Goal: Transaction & Acquisition: Purchase product/service

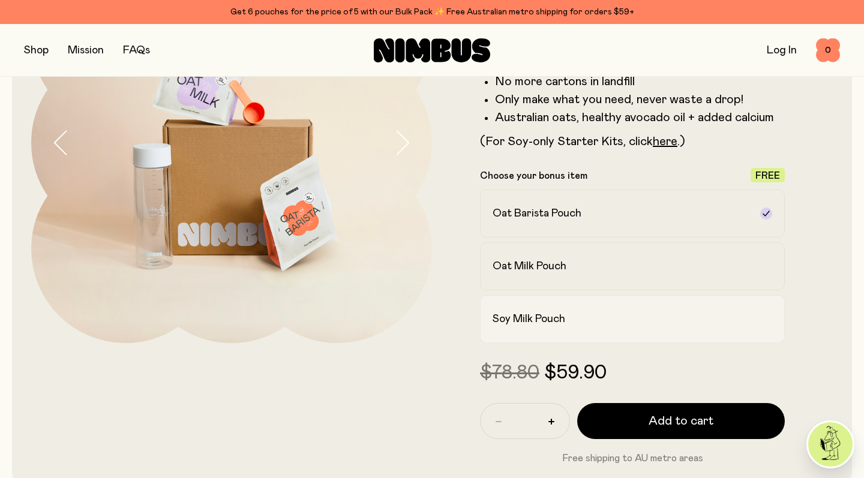
scroll to position [178, 0]
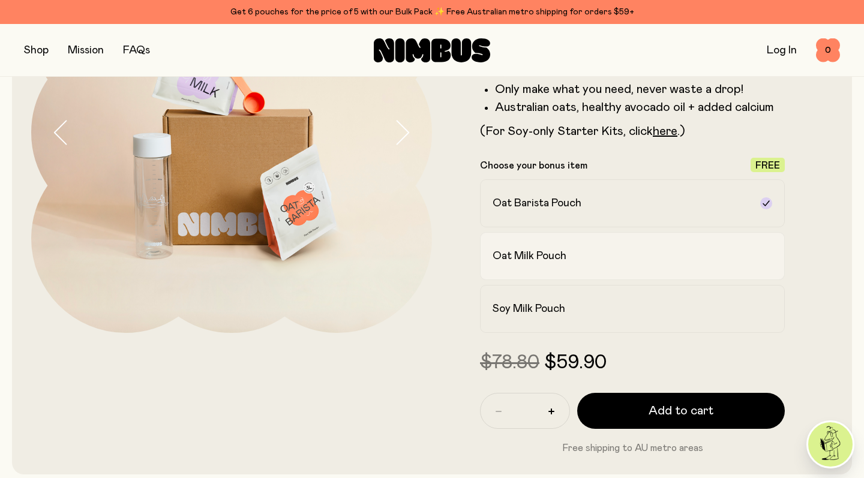
click at [540, 258] on h2 "Oat Milk Pouch" at bounding box center [530, 256] width 74 height 14
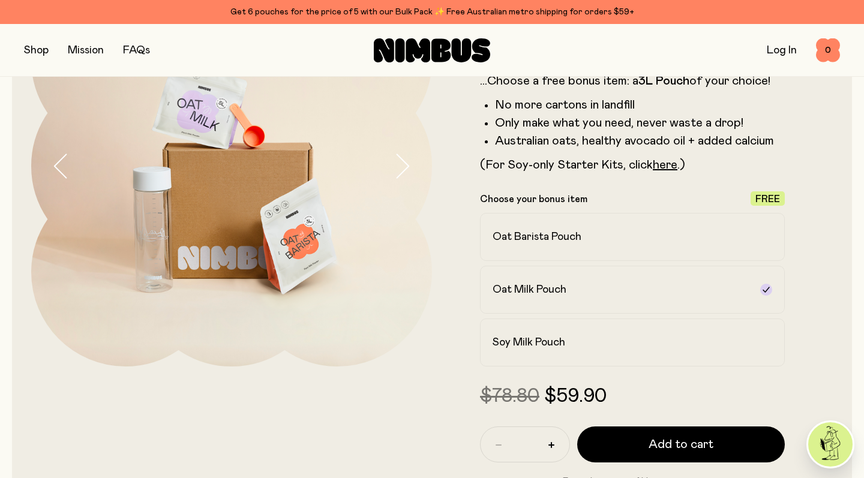
scroll to position [196, 0]
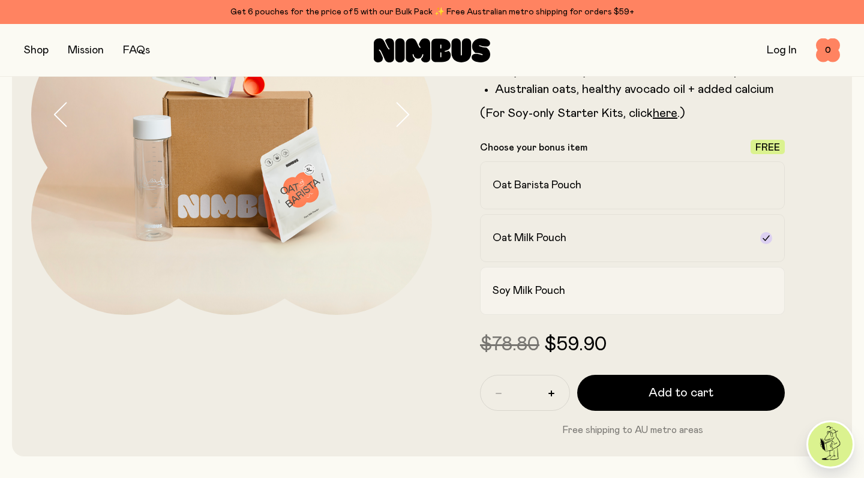
click at [549, 291] on h2 "Soy Milk Pouch" at bounding box center [529, 291] width 73 height 14
click at [548, 232] on h2 "Oat Milk Pouch" at bounding box center [530, 238] width 74 height 14
click at [540, 199] on label "Oat Barista Pouch" at bounding box center [632, 185] width 305 height 48
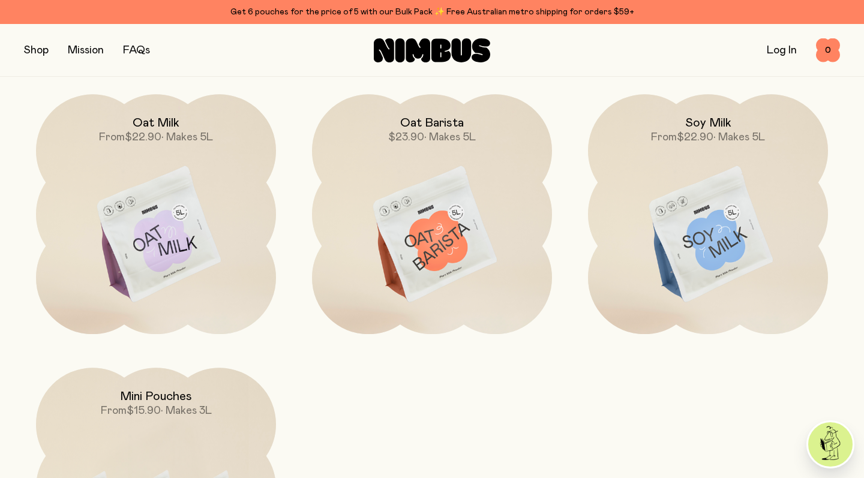
scroll to position [3472, 0]
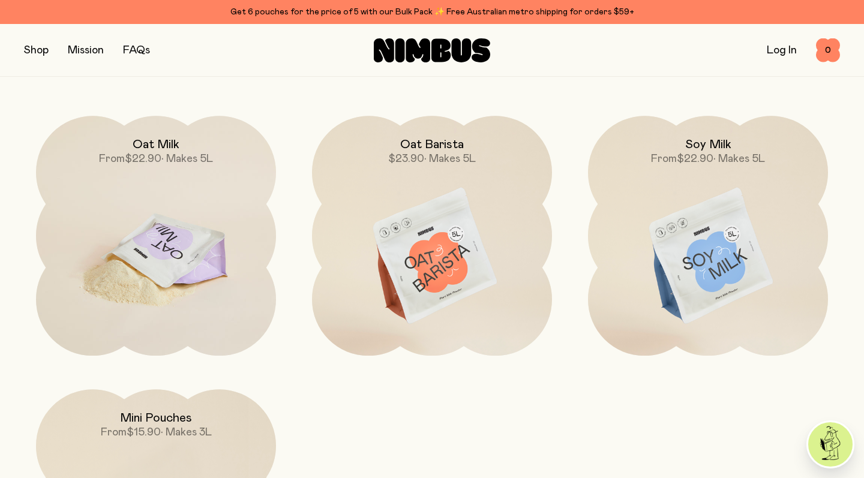
click at [141, 217] on img at bounding box center [156, 257] width 240 height 282
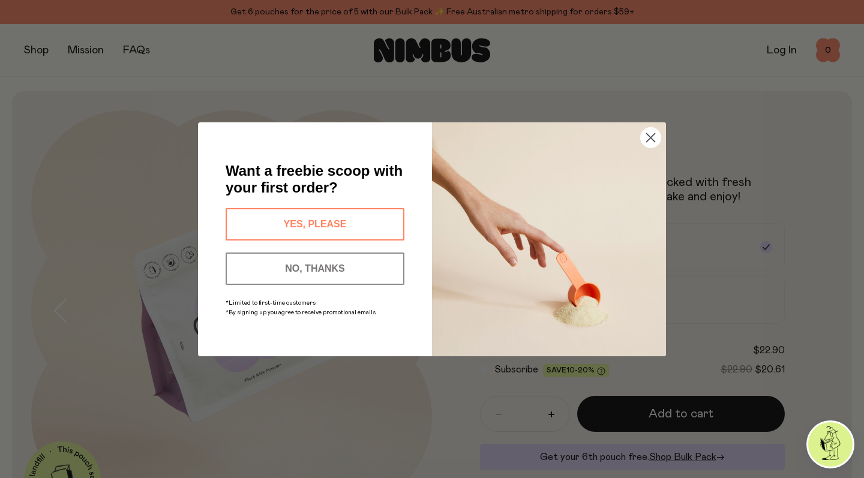
click at [328, 220] on button "YES, PLEASE" at bounding box center [315, 224] width 179 height 32
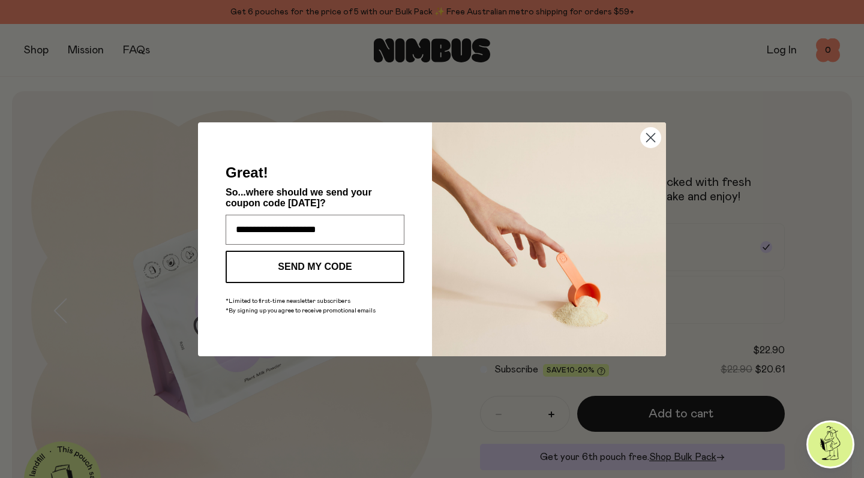
type input "**********"
click at [650, 138] on circle "Close dialog" at bounding box center [651, 137] width 20 height 20
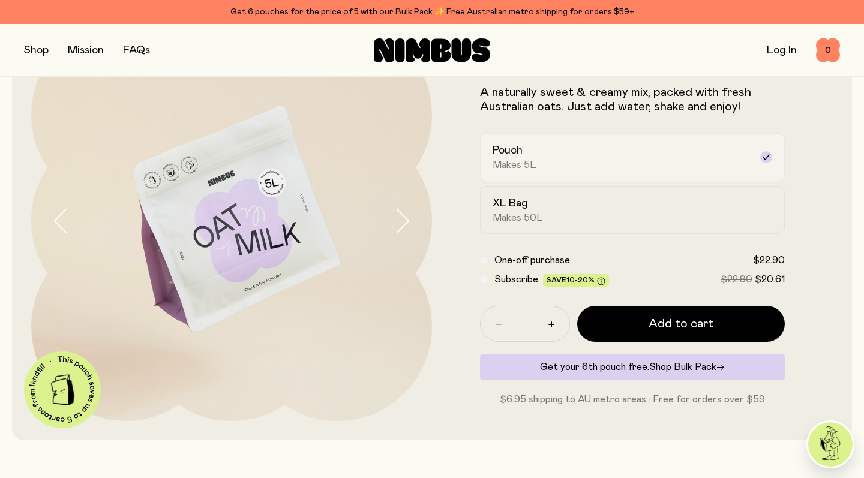
scroll to position [99, 0]
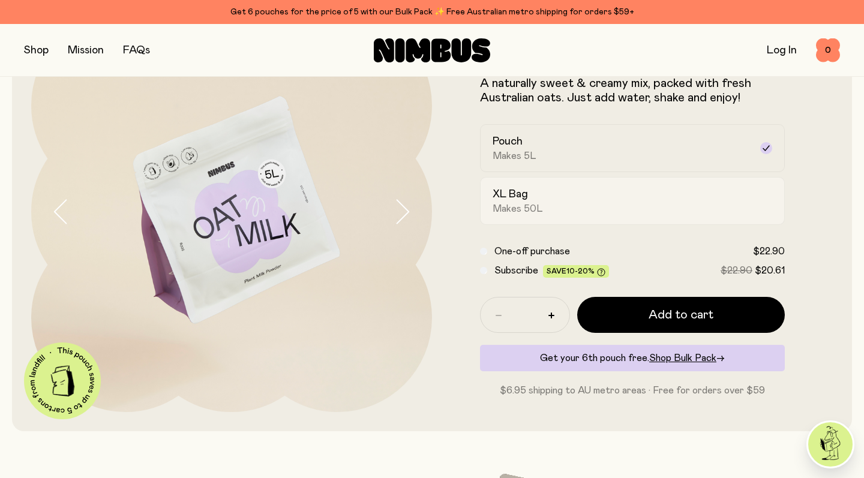
click at [516, 203] on span "Makes 50L" at bounding box center [518, 209] width 50 height 12
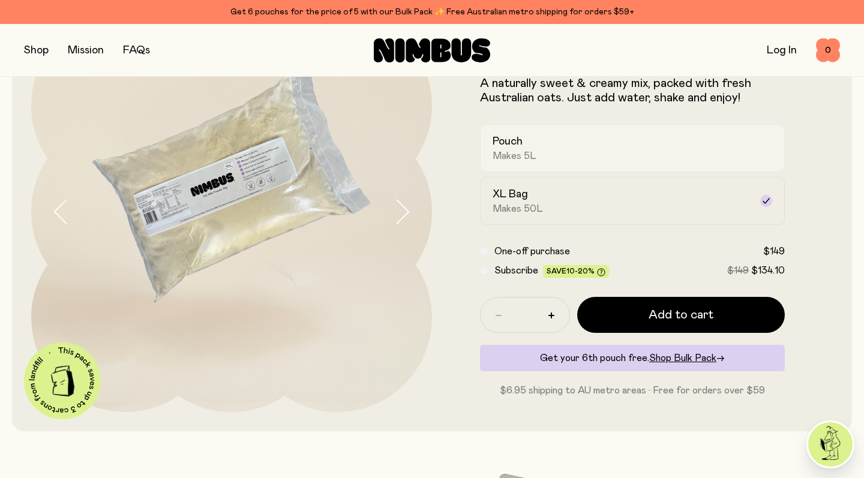
click at [508, 152] on span "Makes 5L" at bounding box center [515, 156] width 44 height 12
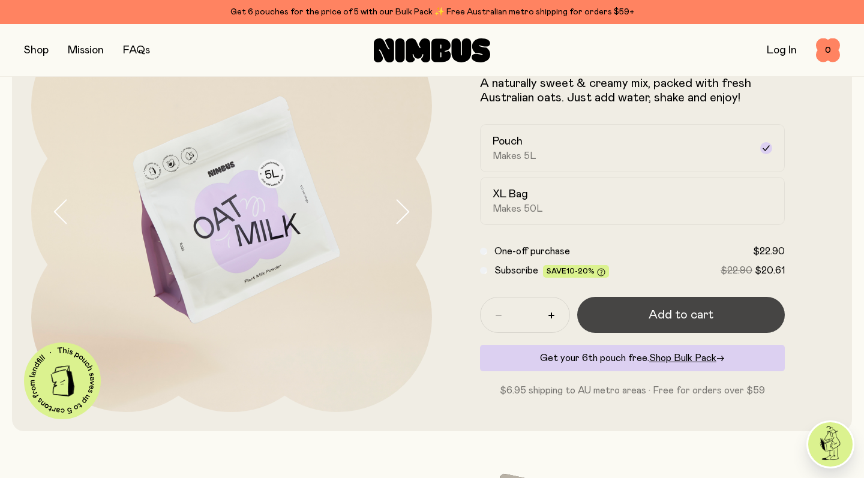
click at [649, 308] on button "Add to cart" at bounding box center [682, 315] width 208 height 36
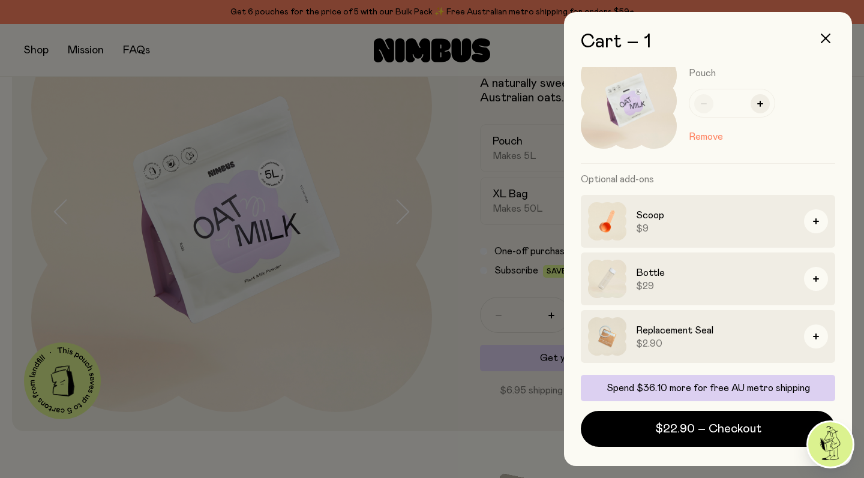
scroll to position [0, 0]
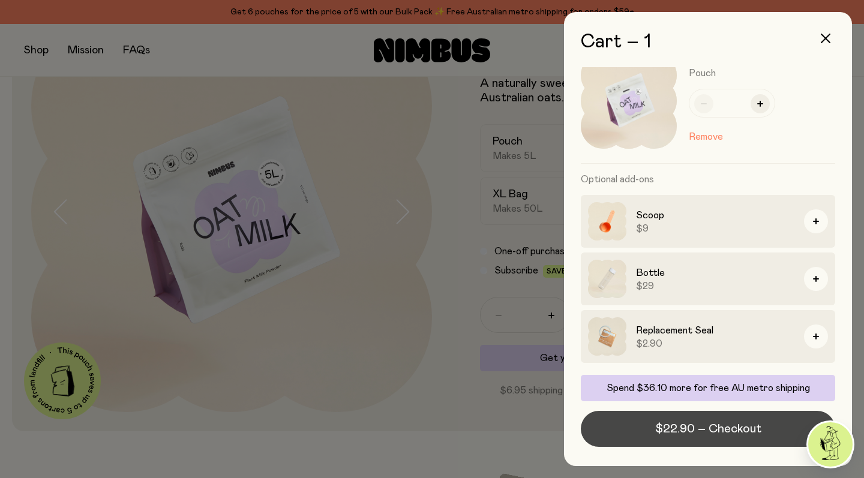
click at [725, 427] on span "$22.90 – Checkout" at bounding box center [709, 429] width 106 height 17
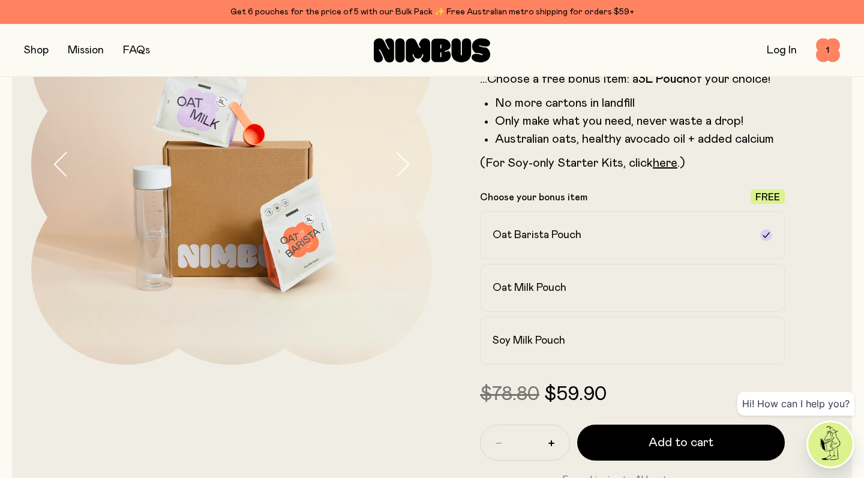
scroll to position [173, 0]
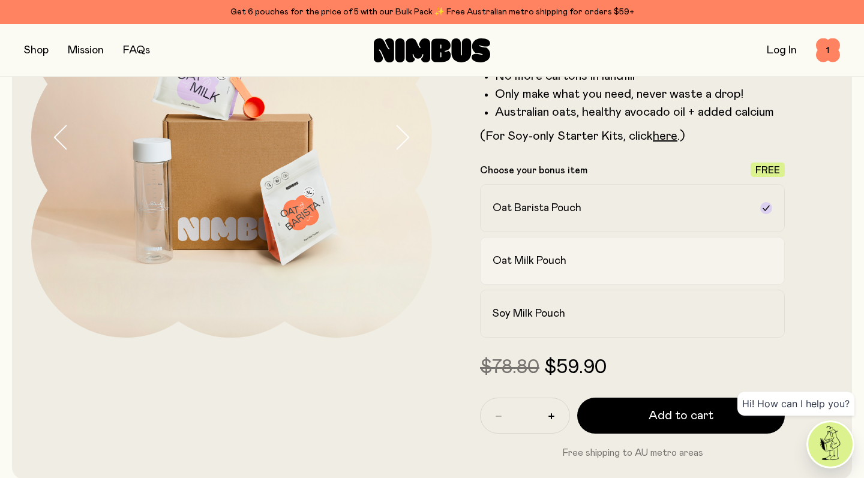
click at [505, 257] on h2 "Oat Milk Pouch" at bounding box center [530, 261] width 74 height 14
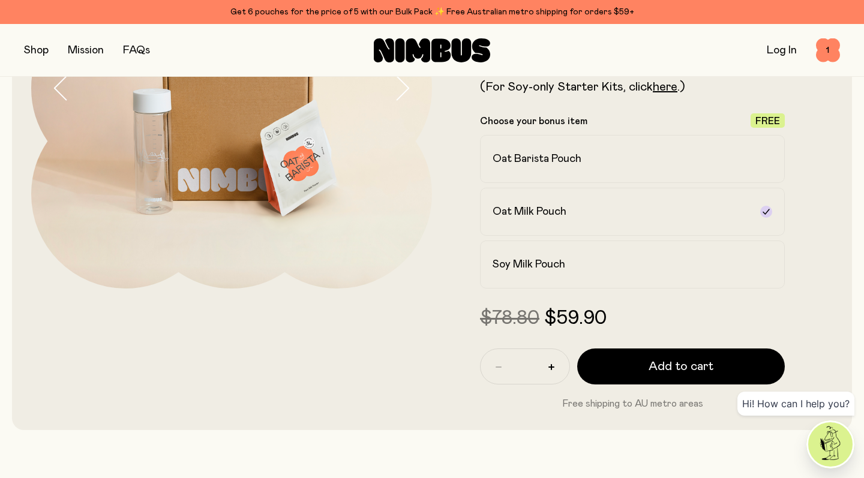
scroll to position [218, 0]
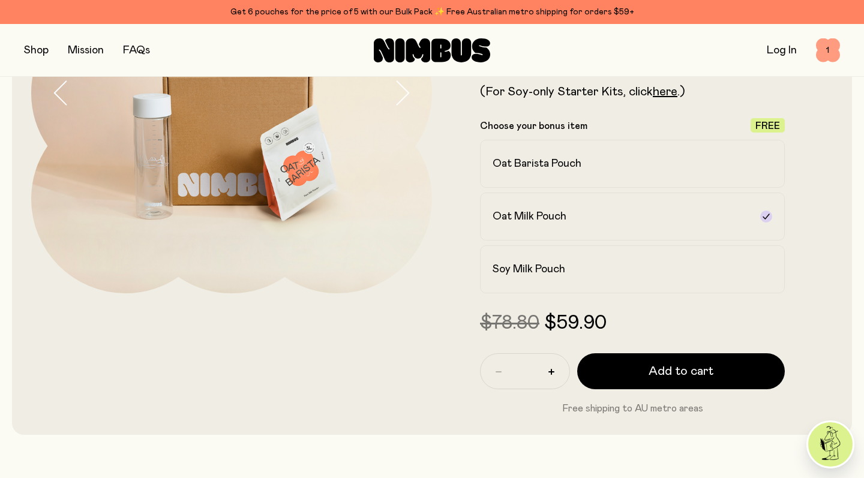
click at [832, 53] on span "1" at bounding box center [828, 50] width 24 height 24
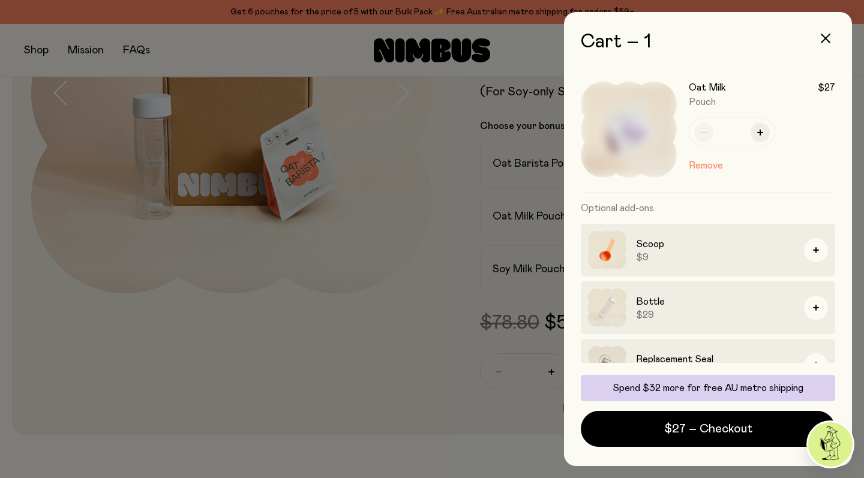
scroll to position [0, 0]
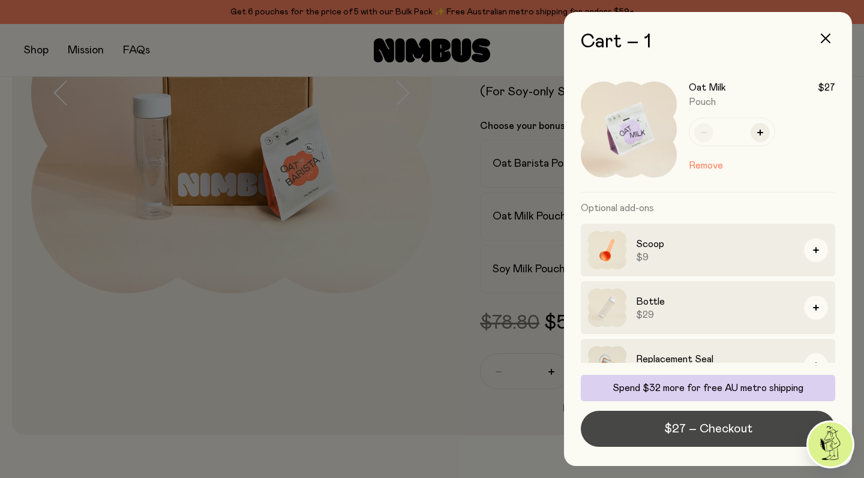
click at [725, 432] on span "$27 – Checkout" at bounding box center [709, 429] width 88 height 17
